Goal: Find specific page/section: Find specific page/section

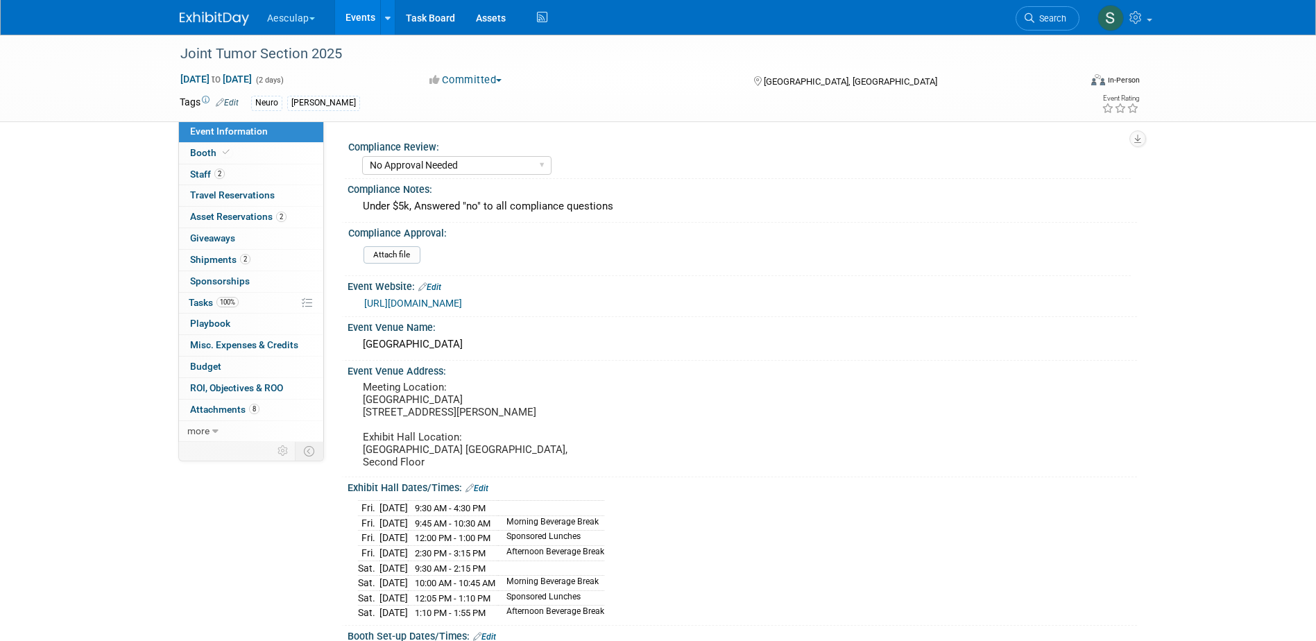
select select "No Approval Needed"
select select "Neuro"
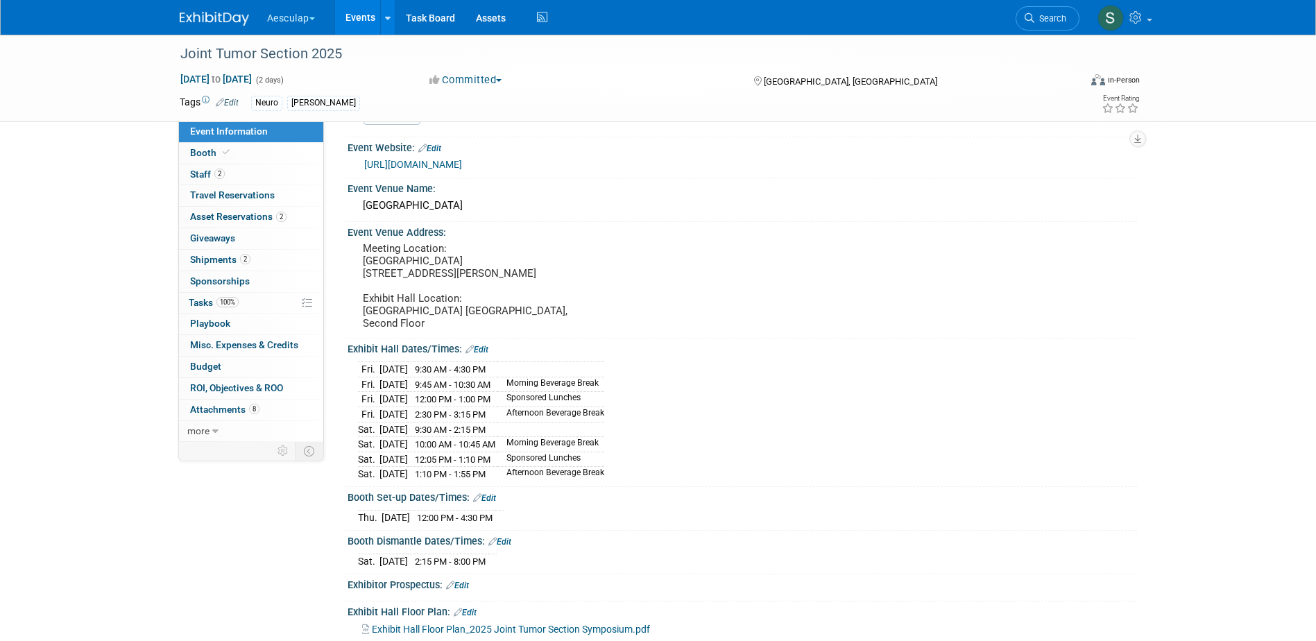
drag, startPoint x: 1024, startPoint y: 19, endPoint x: 1071, endPoint y: 49, distance: 55.8
click at [1025, 19] on icon at bounding box center [1030, 18] width 10 height 10
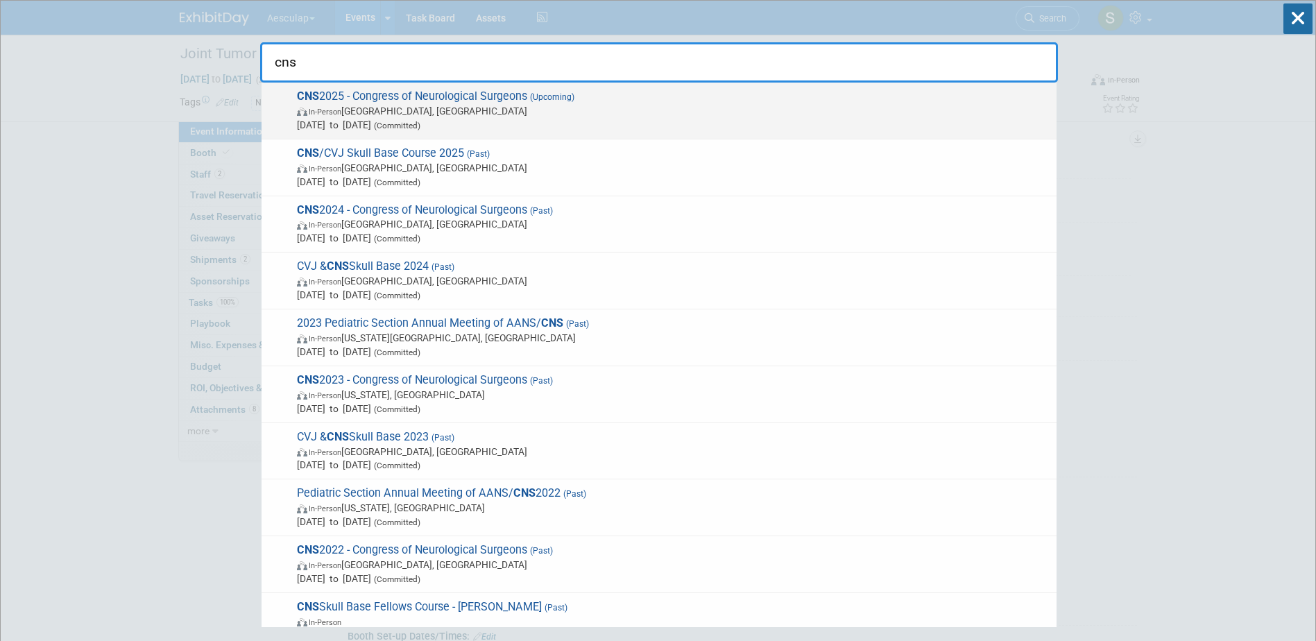
type input "cns"
click at [344, 102] on span "CNS 2025 - Congress of Neurological Surgeons (Upcoming) In-Person [GEOGRAPHIC_D…" at bounding box center [671, 111] width 757 height 42
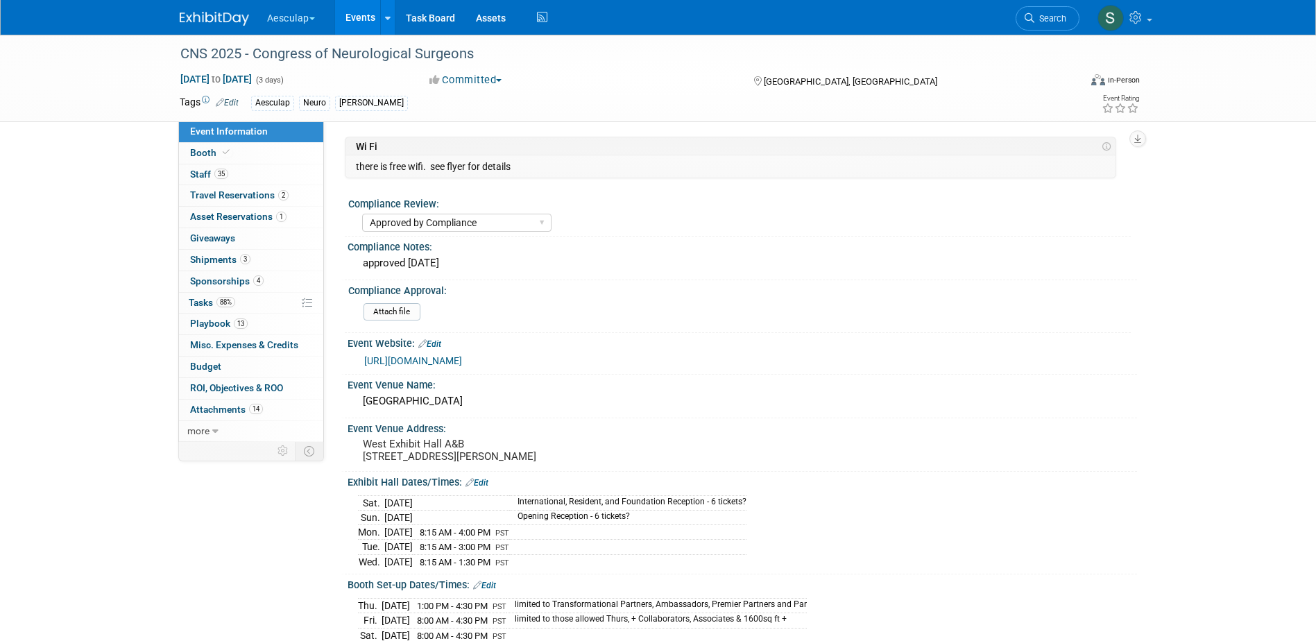
select select "Approved by Compliance"
select select "Neuro"
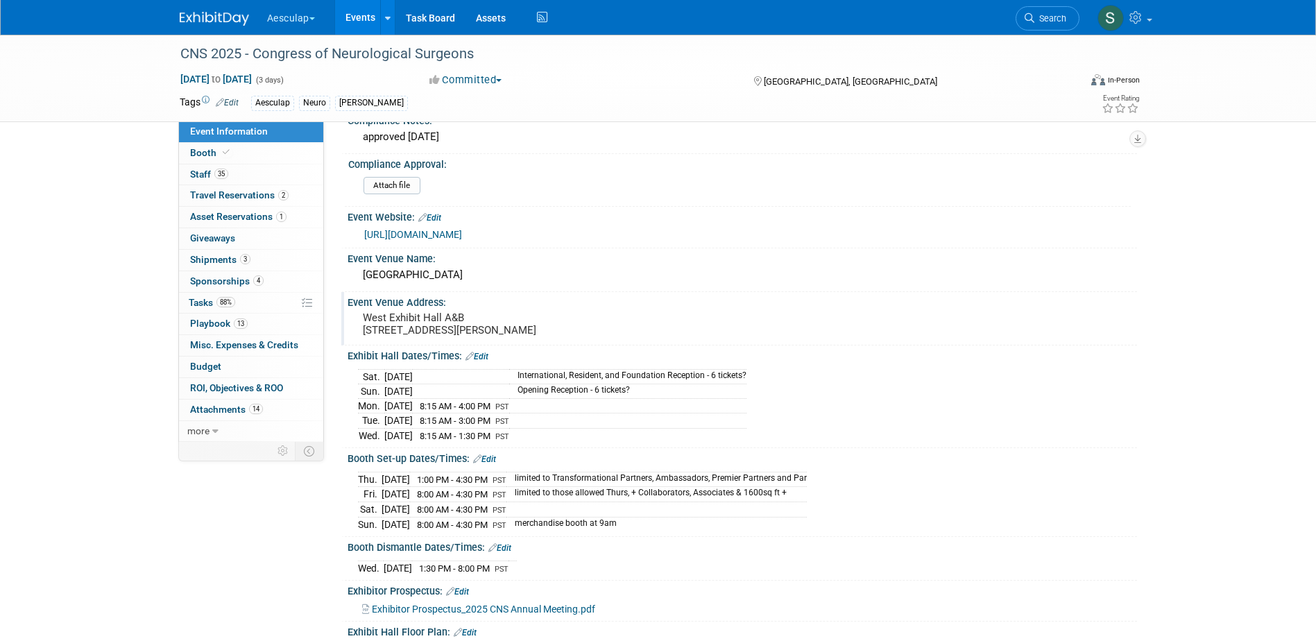
scroll to position [139, 0]
